Goal: Information Seeking & Learning: Learn about a topic

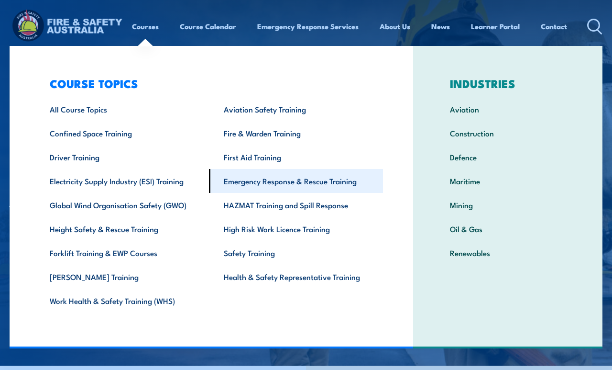
click at [246, 180] on link "Emergency Response & Rescue Training" at bounding box center [296, 181] width 174 height 24
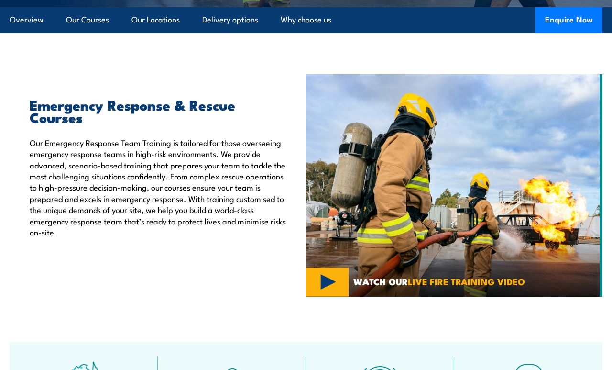
scroll to position [237, 0]
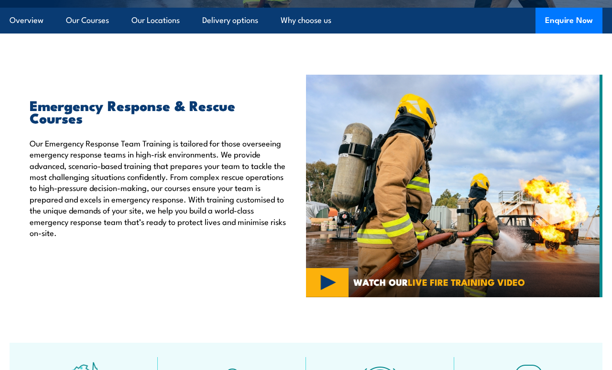
click at [330, 281] on img at bounding box center [454, 186] width 296 height 222
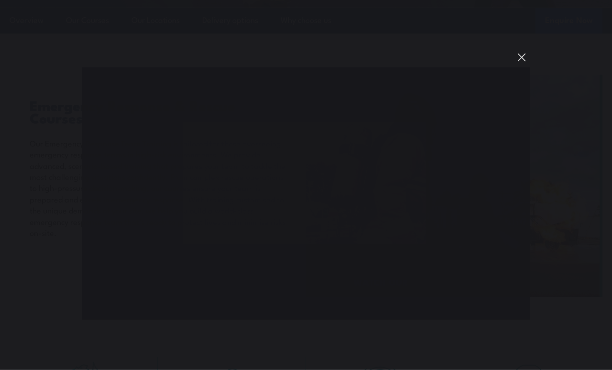
click at [526, 58] on button "You can close this modal content with the ESC key" at bounding box center [521, 57] width 16 height 16
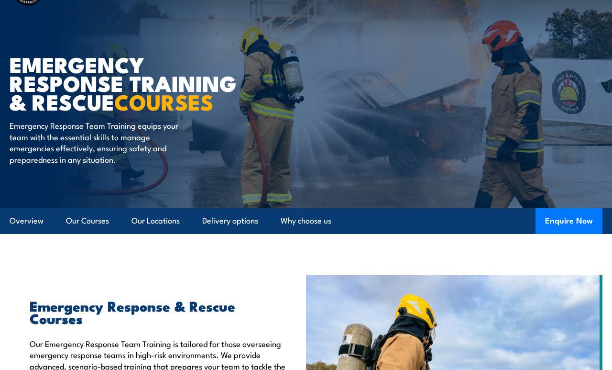
scroll to position [0, 0]
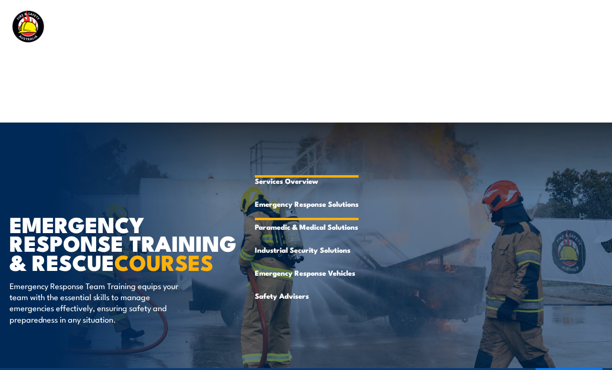
click at [322, 205] on link "Emergency Response Solutions" at bounding box center [307, 203] width 104 height 23
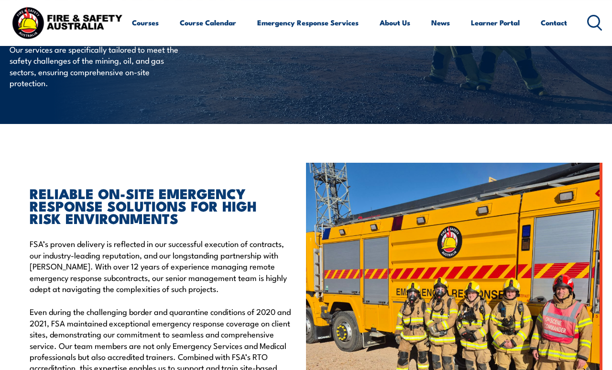
scroll to position [128, 0]
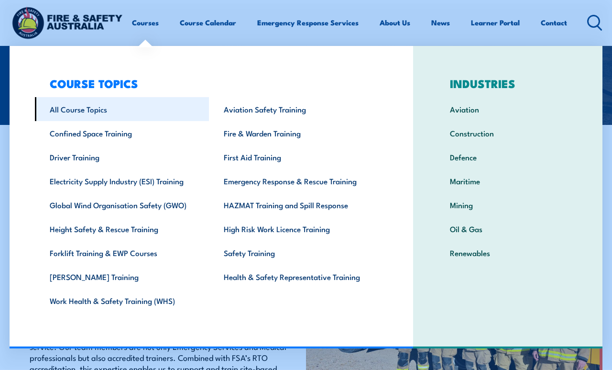
click at [98, 109] on link "All Course Topics" at bounding box center [122, 109] width 174 height 24
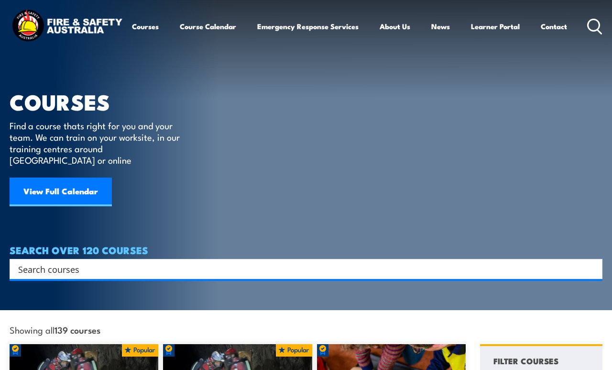
click at [172, 262] on input "Search input" at bounding box center [299, 269] width 563 height 14
type input "AIIMS"
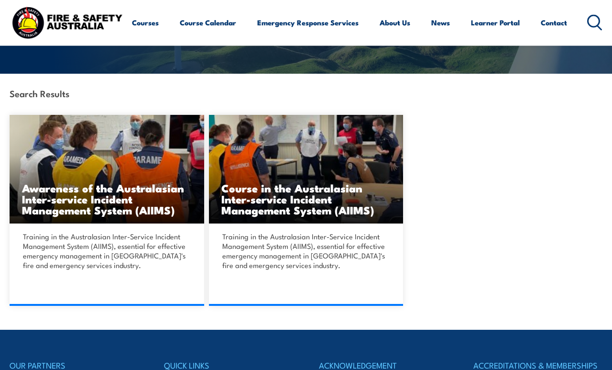
scroll to position [173, 0]
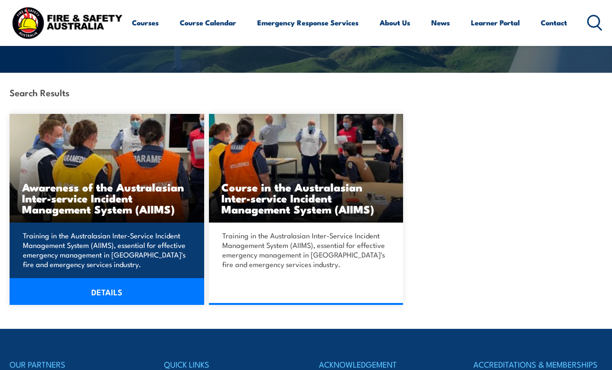
click at [163, 196] on h3 "Awareness of the Australasian Inter-service Incident Management System (AIIMS)" at bounding box center [107, 197] width 170 height 33
click at [134, 238] on div "Training in the Australasian Inter-Service Incident Management System (AIIMS), …" at bounding box center [107, 263] width 195 height 82
click at [132, 278] on link "DETAILS" at bounding box center [107, 291] width 195 height 27
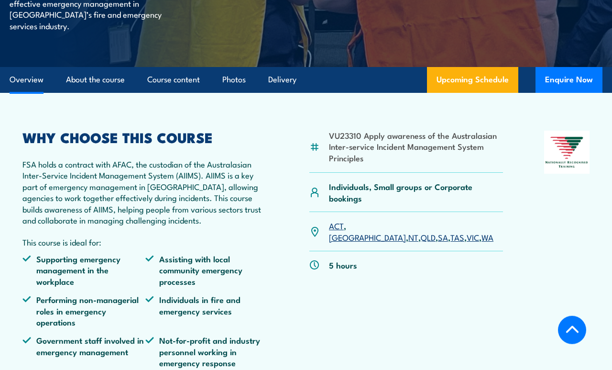
scroll to position [268, 0]
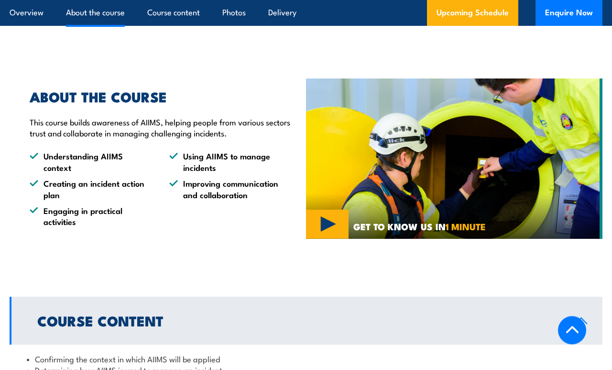
click at [329, 213] on img at bounding box center [454, 158] width 296 height 160
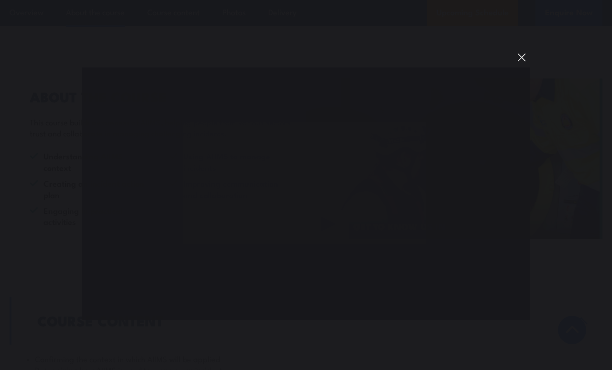
click at [525, 65] on button "You can close this modal content with the ESC key" at bounding box center [521, 57] width 16 height 16
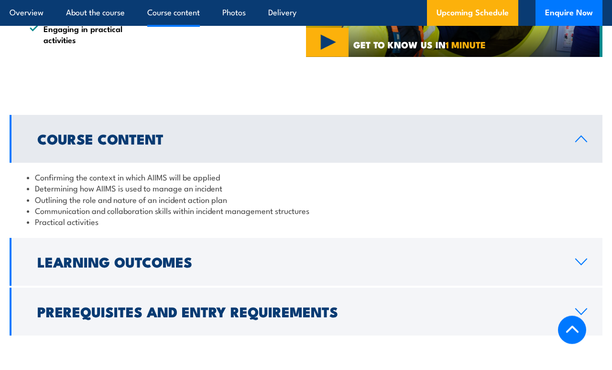
scroll to position [812, 0]
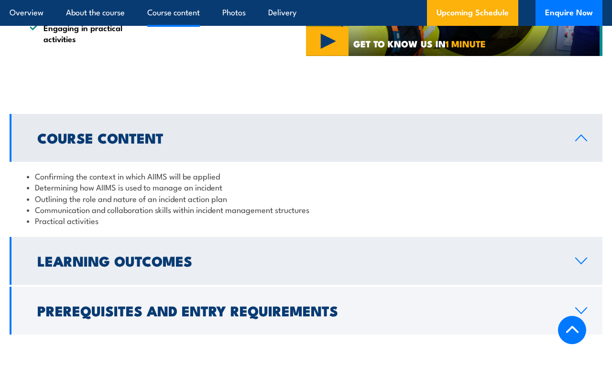
click at [324, 253] on link "Learning Outcomes" at bounding box center [306, 261] width 593 height 48
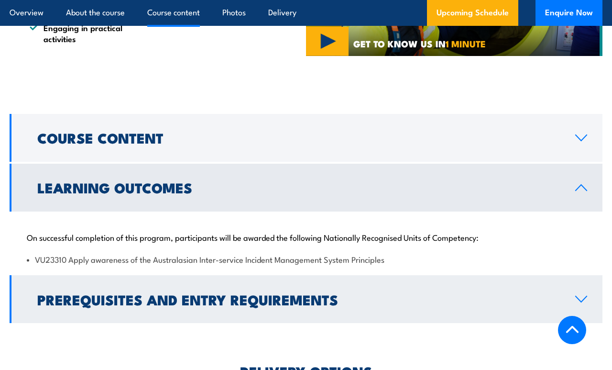
click at [330, 293] on h2 "Prerequisites and Entry Requirements" at bounding box center [298, 299] width 523 height 12
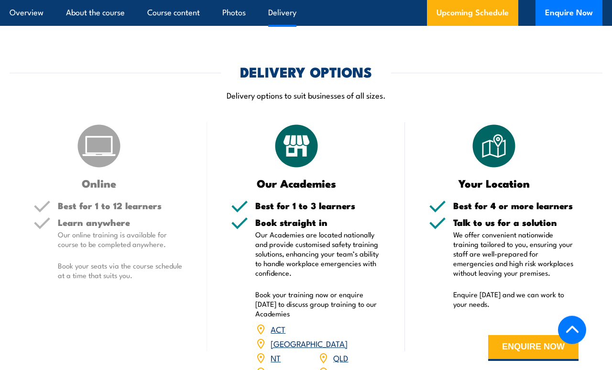
scroll to position [1166, 0]
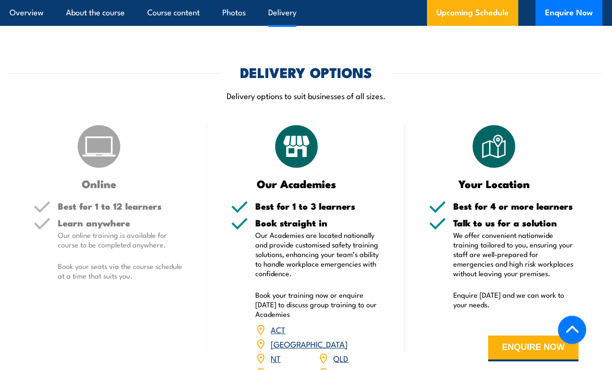
click at [142, 218] on h5 "Learn anywhere" at bounding box center [120, 222] width 125 height 9
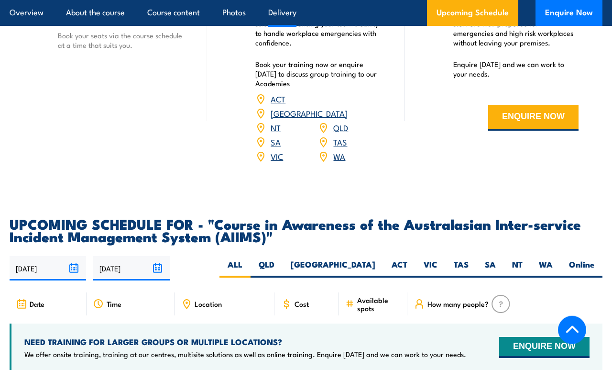
scroll to position [1397, 0]
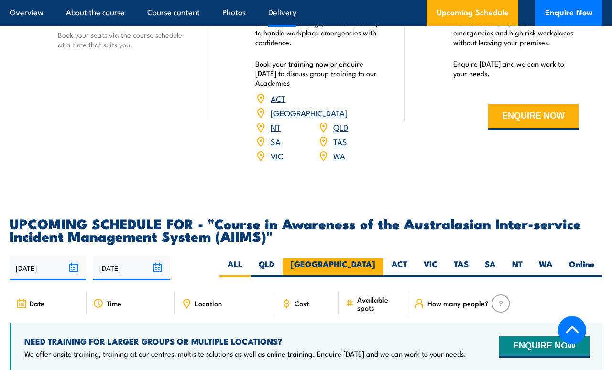
click at [371, 258] on label "[GEOGRAPHIC_DATA]" at bounding box center [333, 267] width 101 height 19
click at [375, 258] on input "[GEOGRAPHIC_DATA]" at bounding box center [378, 261] width 6 height 6
radio input "true"
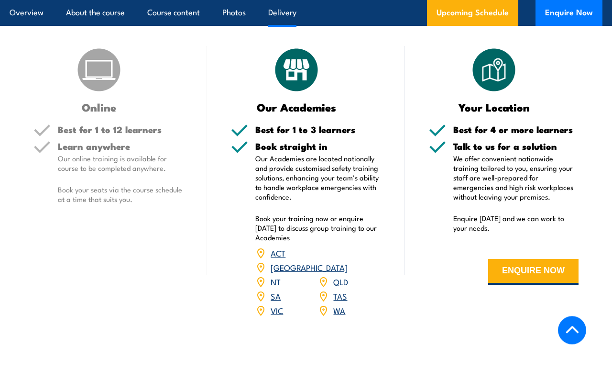
scroll to position [1198, 0]
